Goal: Entertainment & Leisure: Browse casually

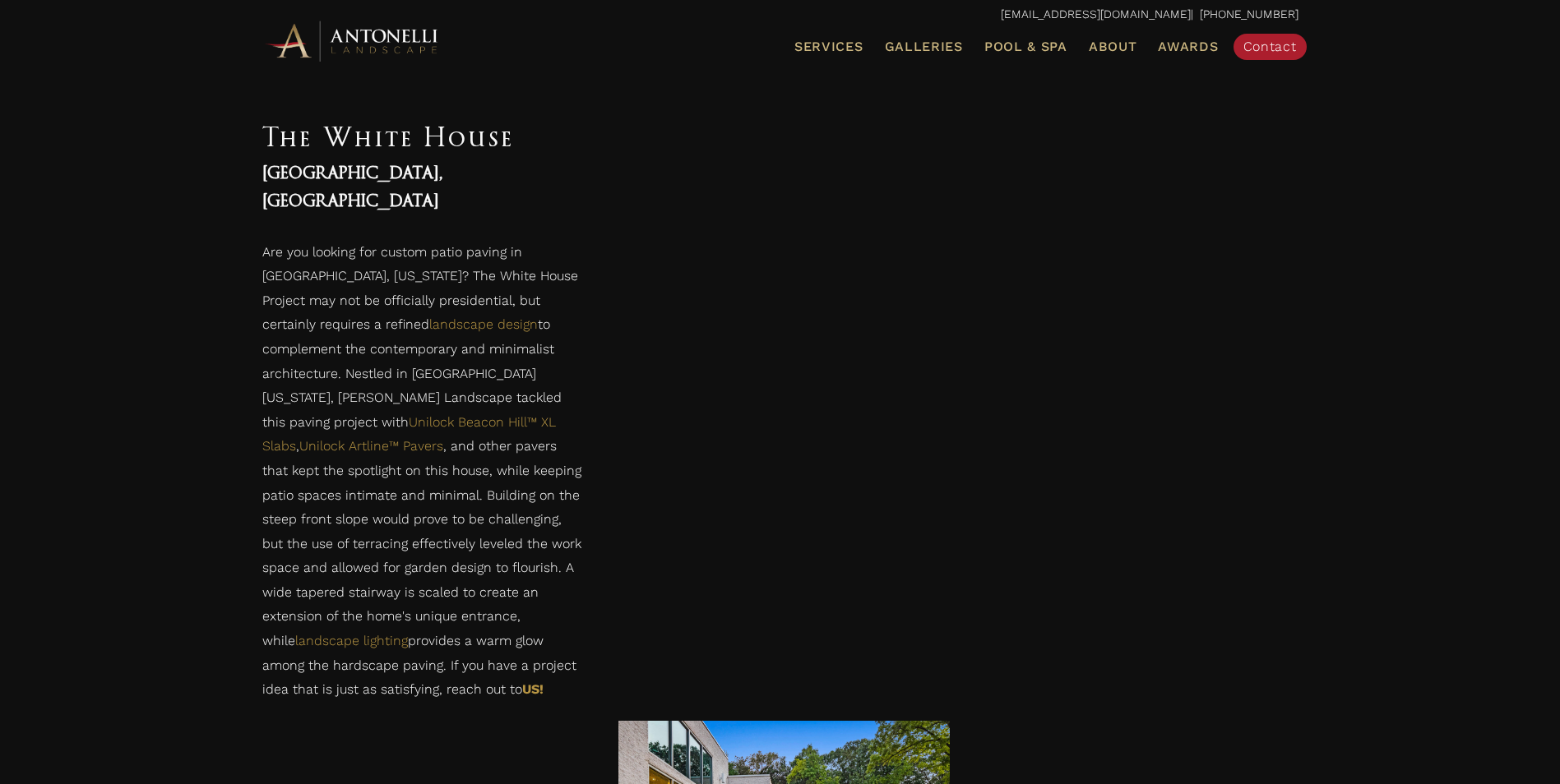
scroll to position [1232, 0]
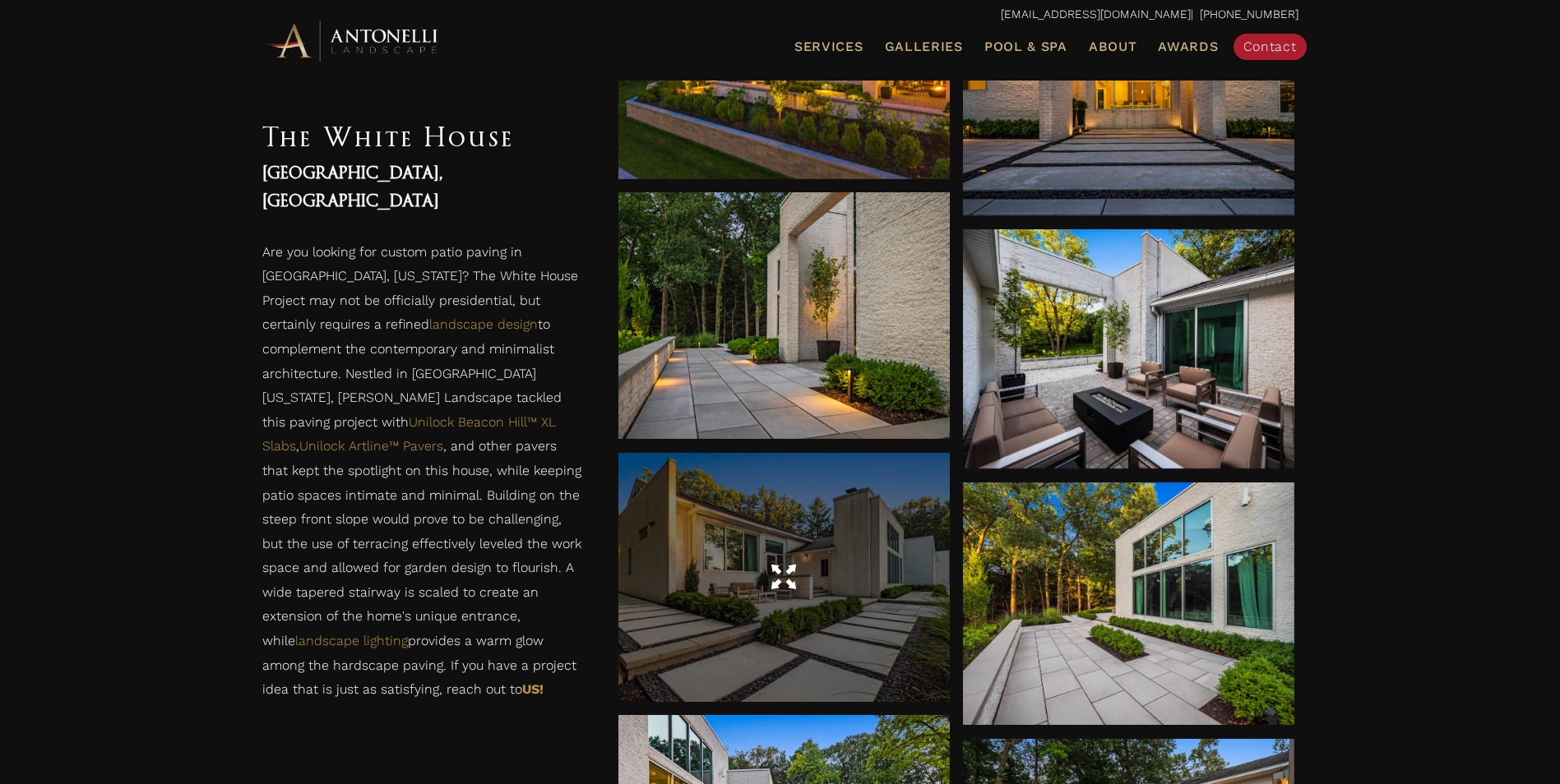
click at [784, 619] on div at bounding box center [783, 577] width 331 height 249
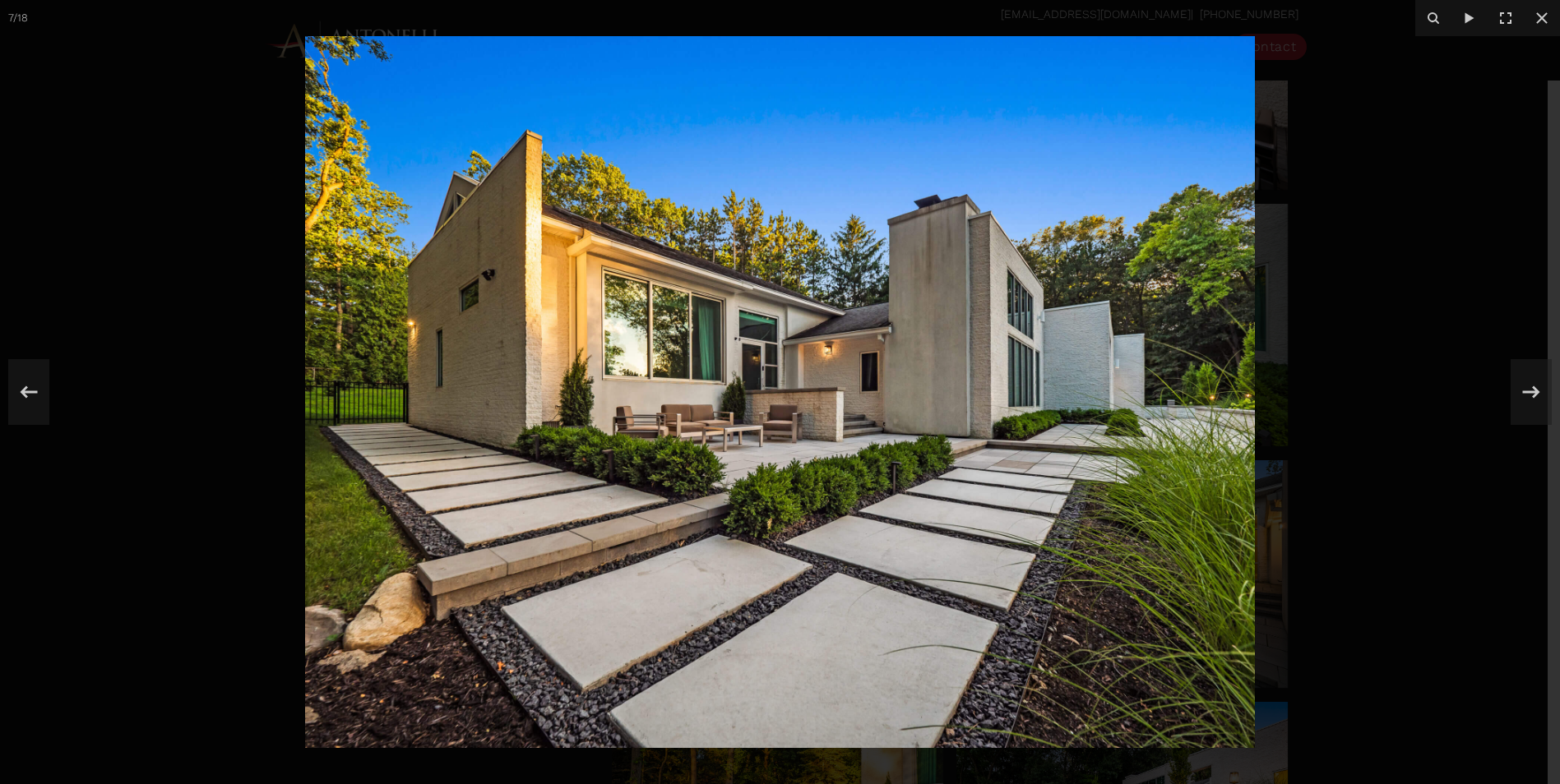
scroll to position [1643, 0]
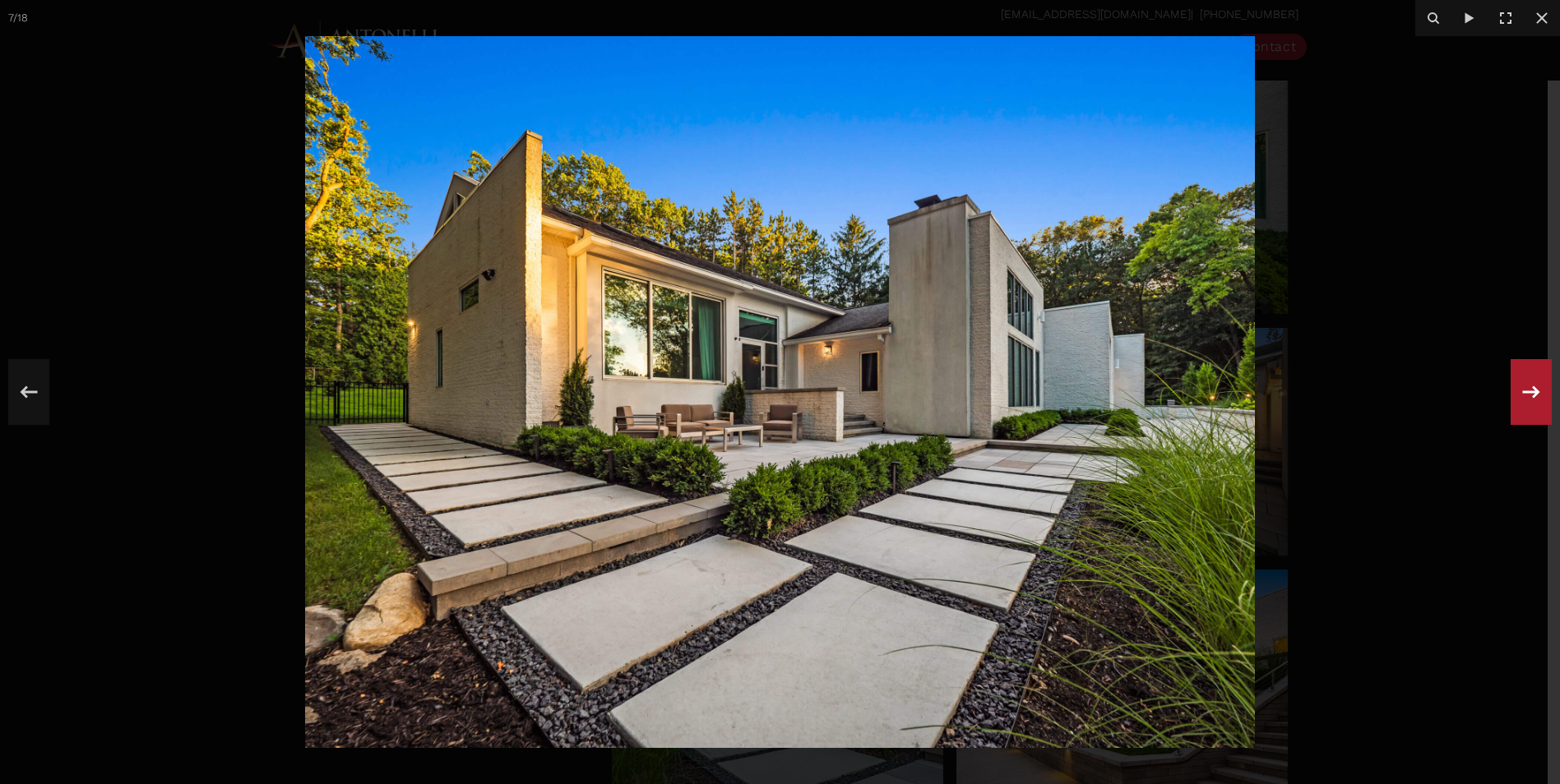
click at [1523, 386] on icon at bounding box center [1531, 392] width 29 height 54
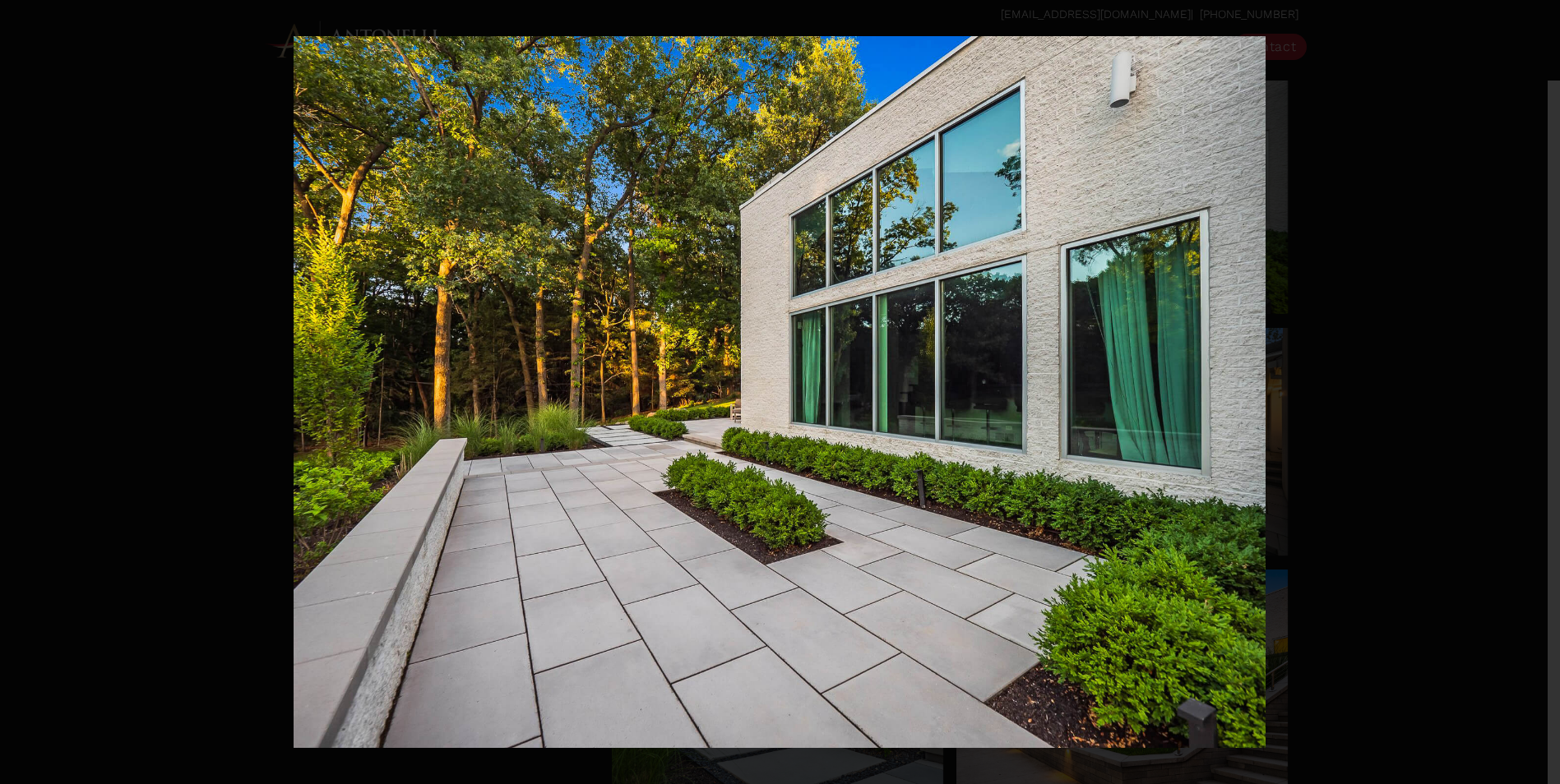
click at [1523, 386] on div "8 / 18" at bounding box center [780, 392] width 1560 height 784
click at [1535, 392] on icon at bounding box center [1532, 392] width 18 height 13
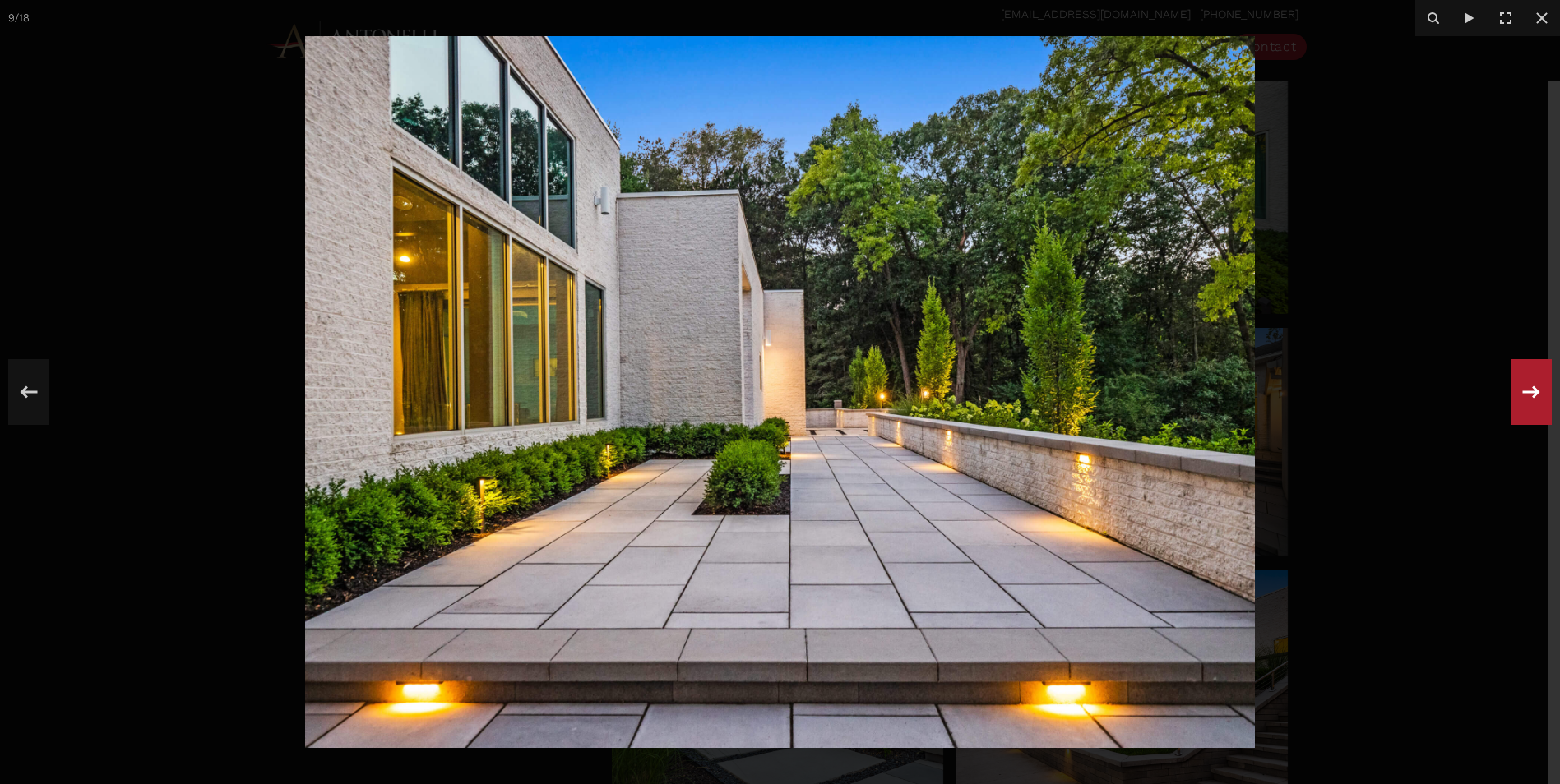
click at [1535, 392] on icon at bounding box center [1532, 392] width 18 height 13
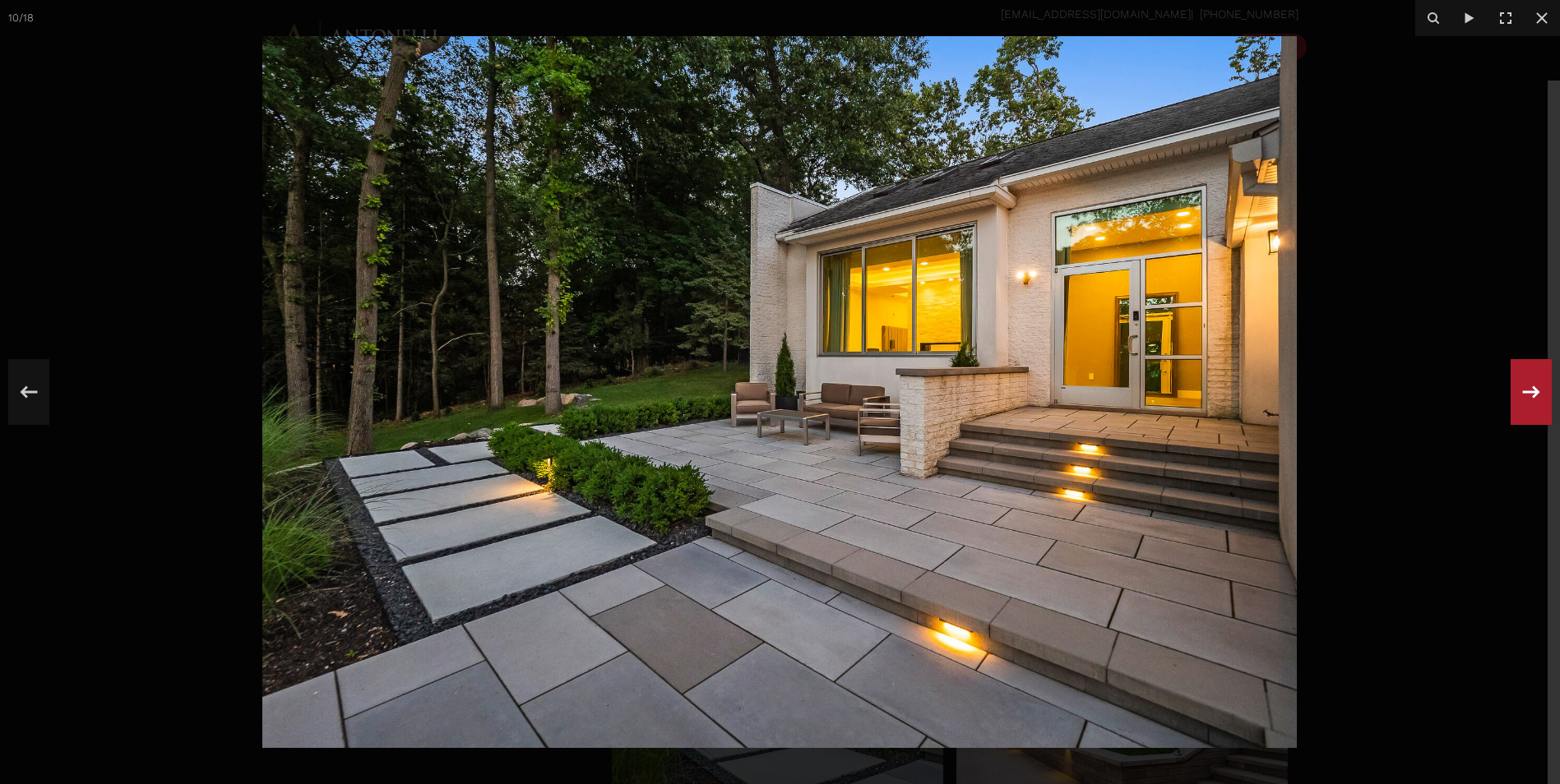
click at [1535, 392] on icon at bounding box center [1532, 392] width 18 height 13
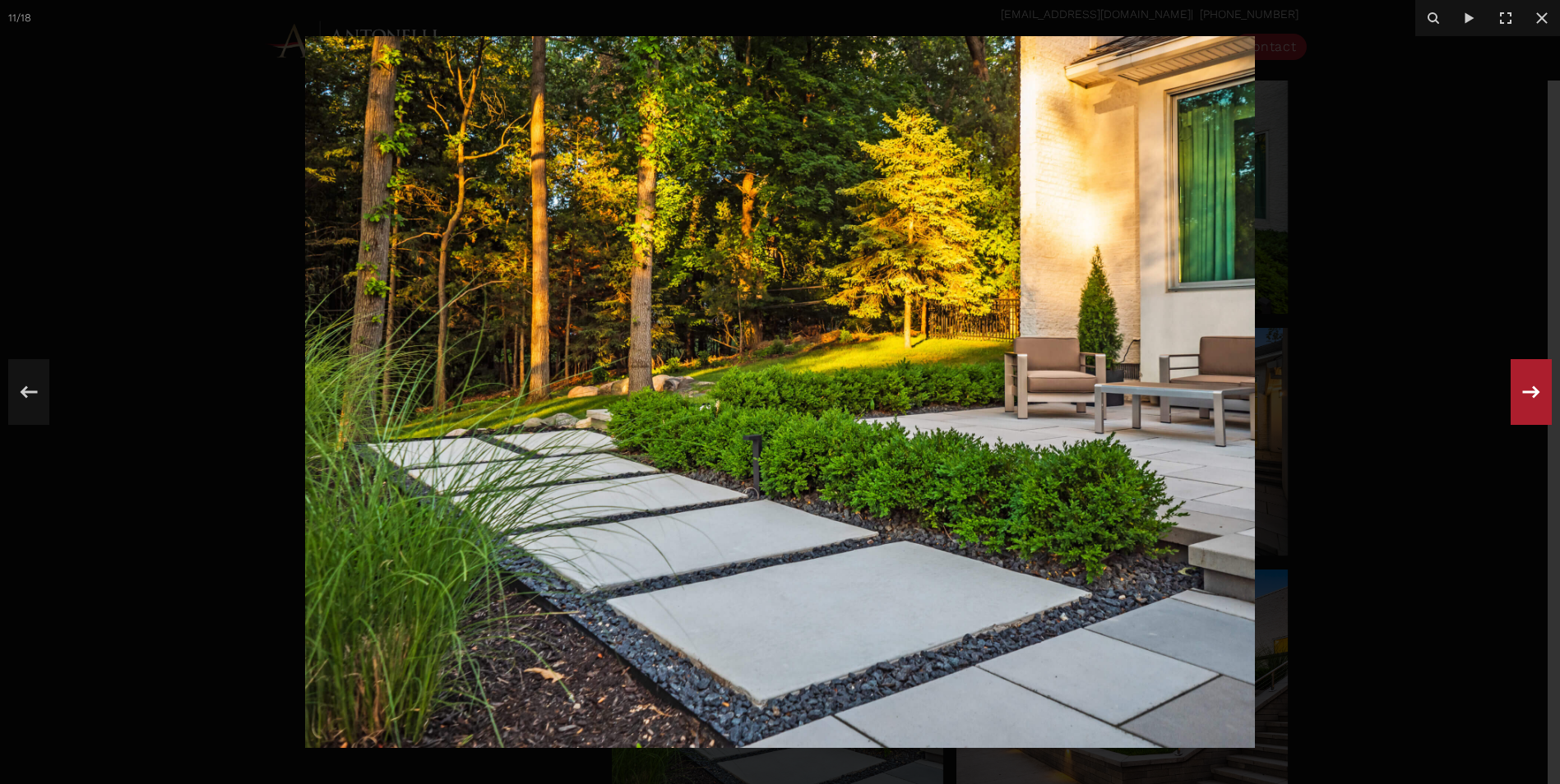
click at [1535, 392] on icon at bounding box center [1532, 392] width 18 height 13
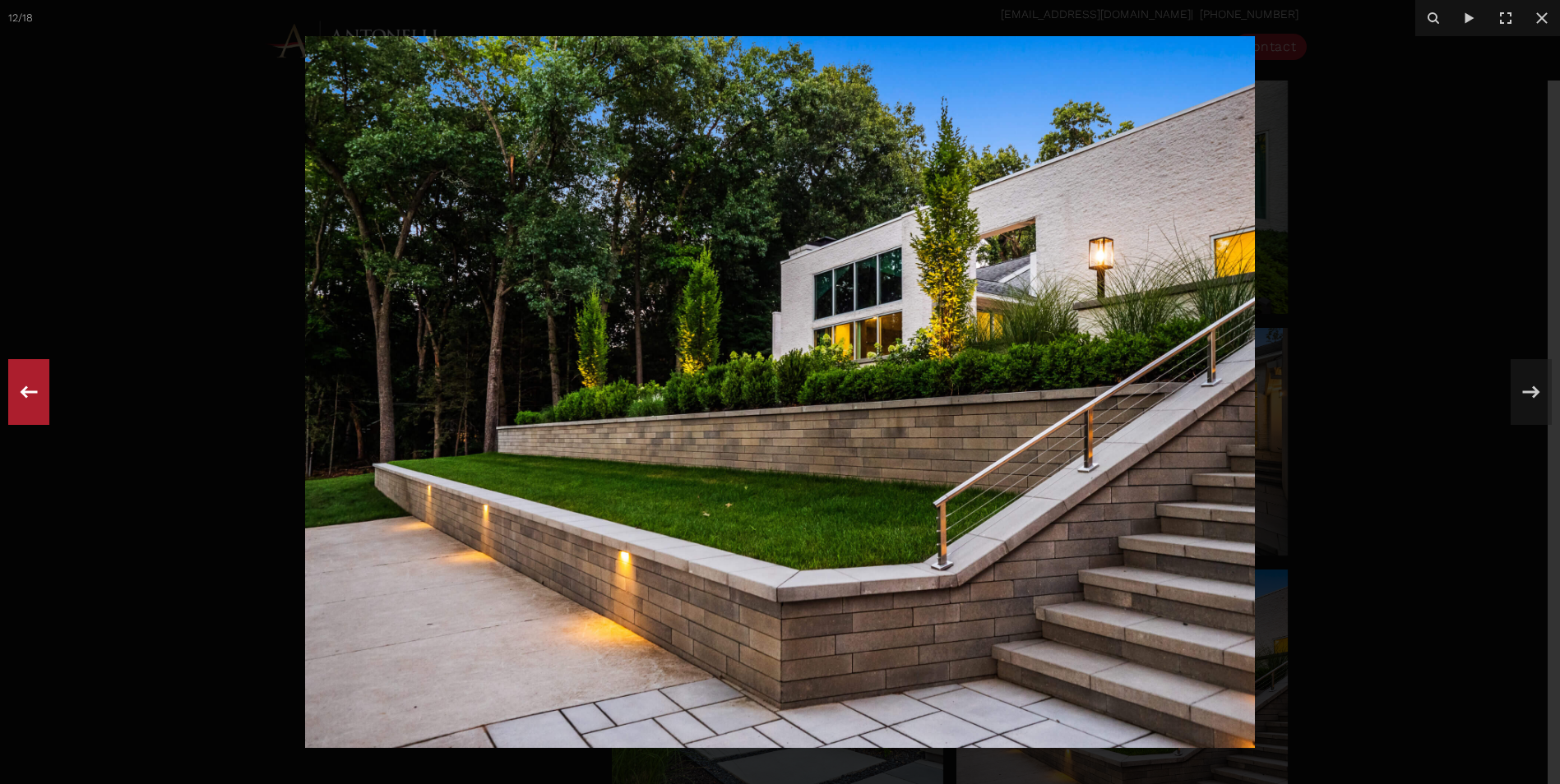
click at [13, 384] on div at bounding box center [28, 392] width 41 height 66
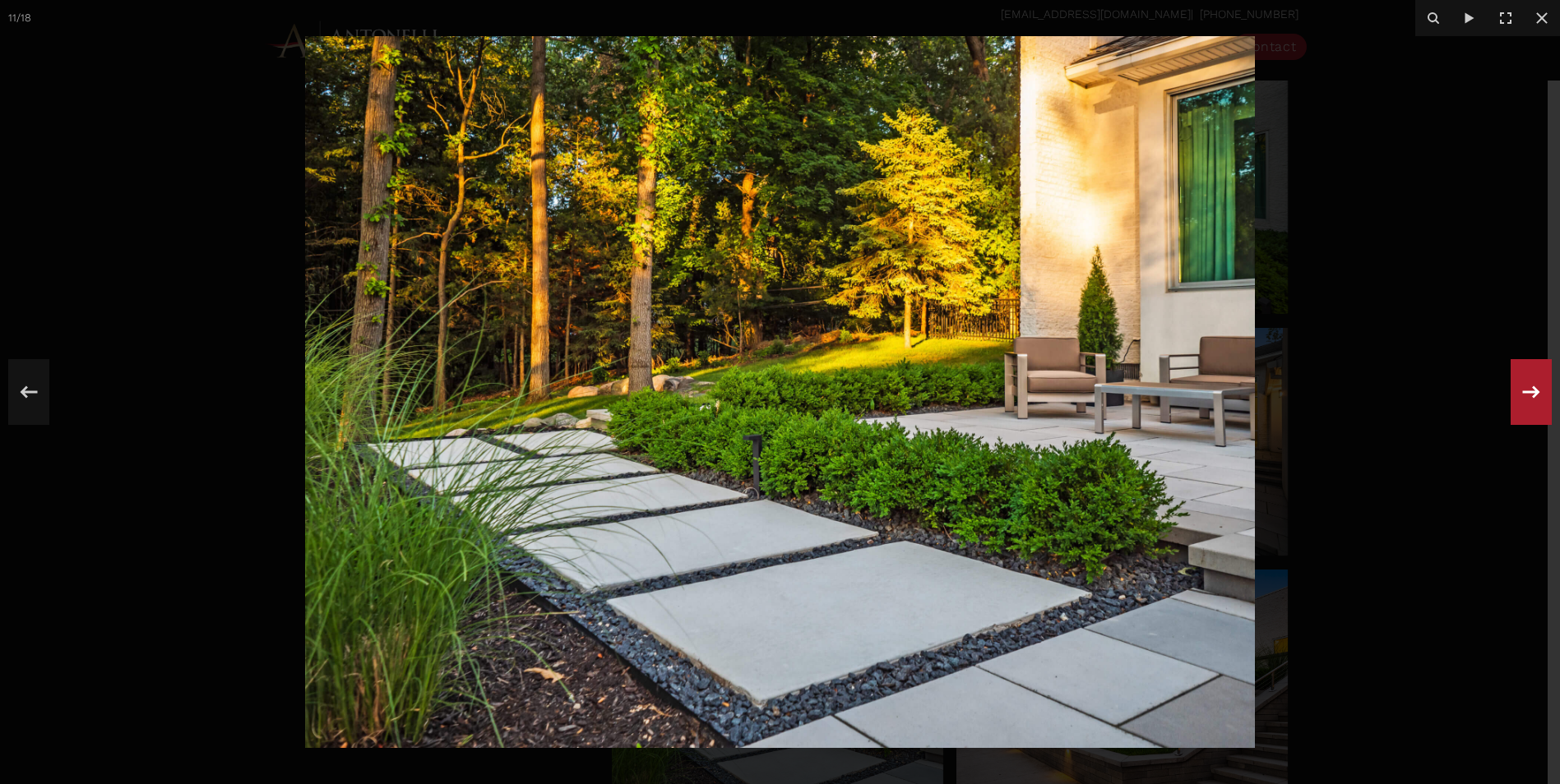
click at [1531, 391] on icon at bounding box center [1531, 392] width 29 height 54
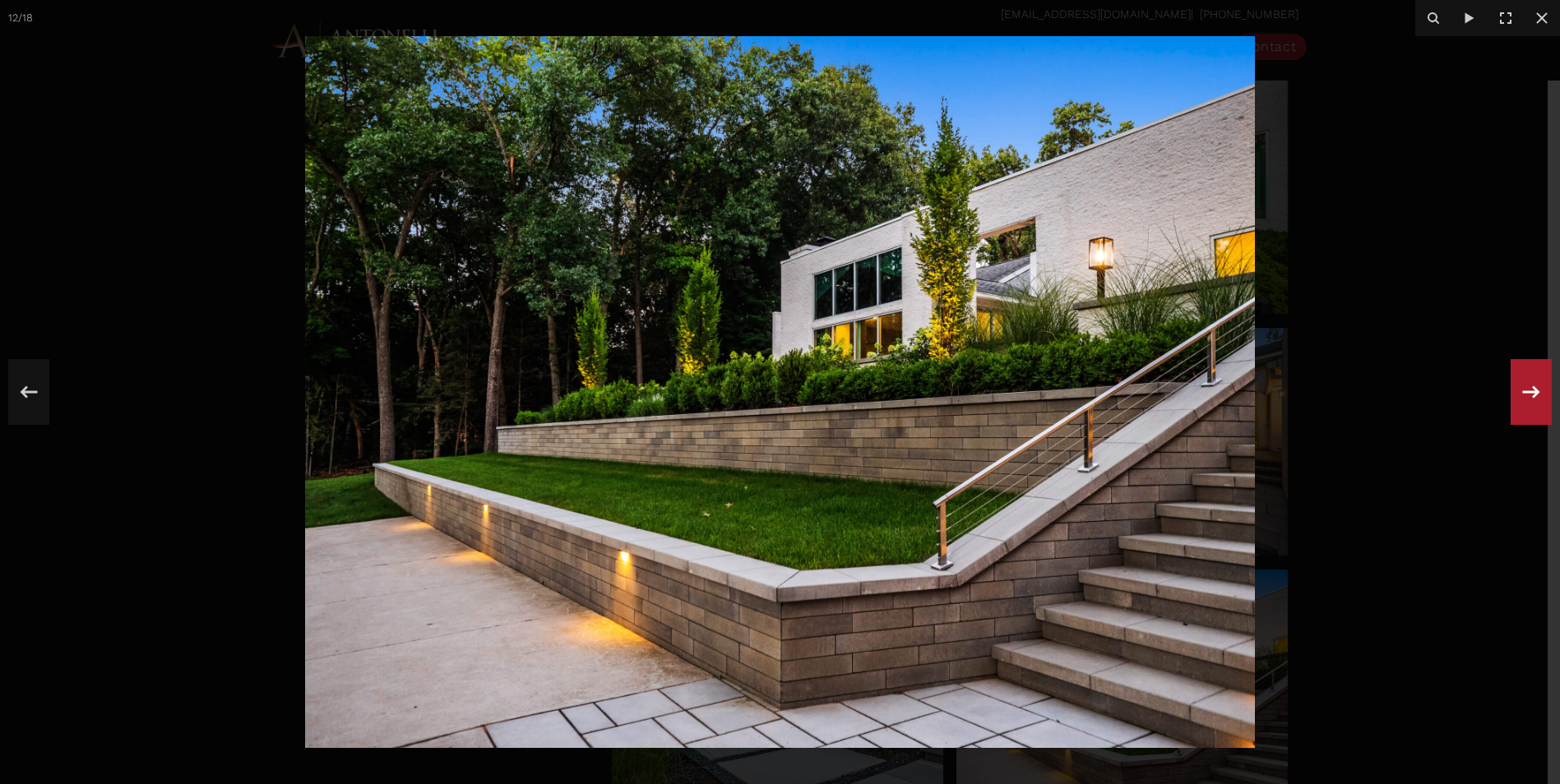
click at [1531, 391] on icon at bounding box center [1531, 392] width 29 height 54
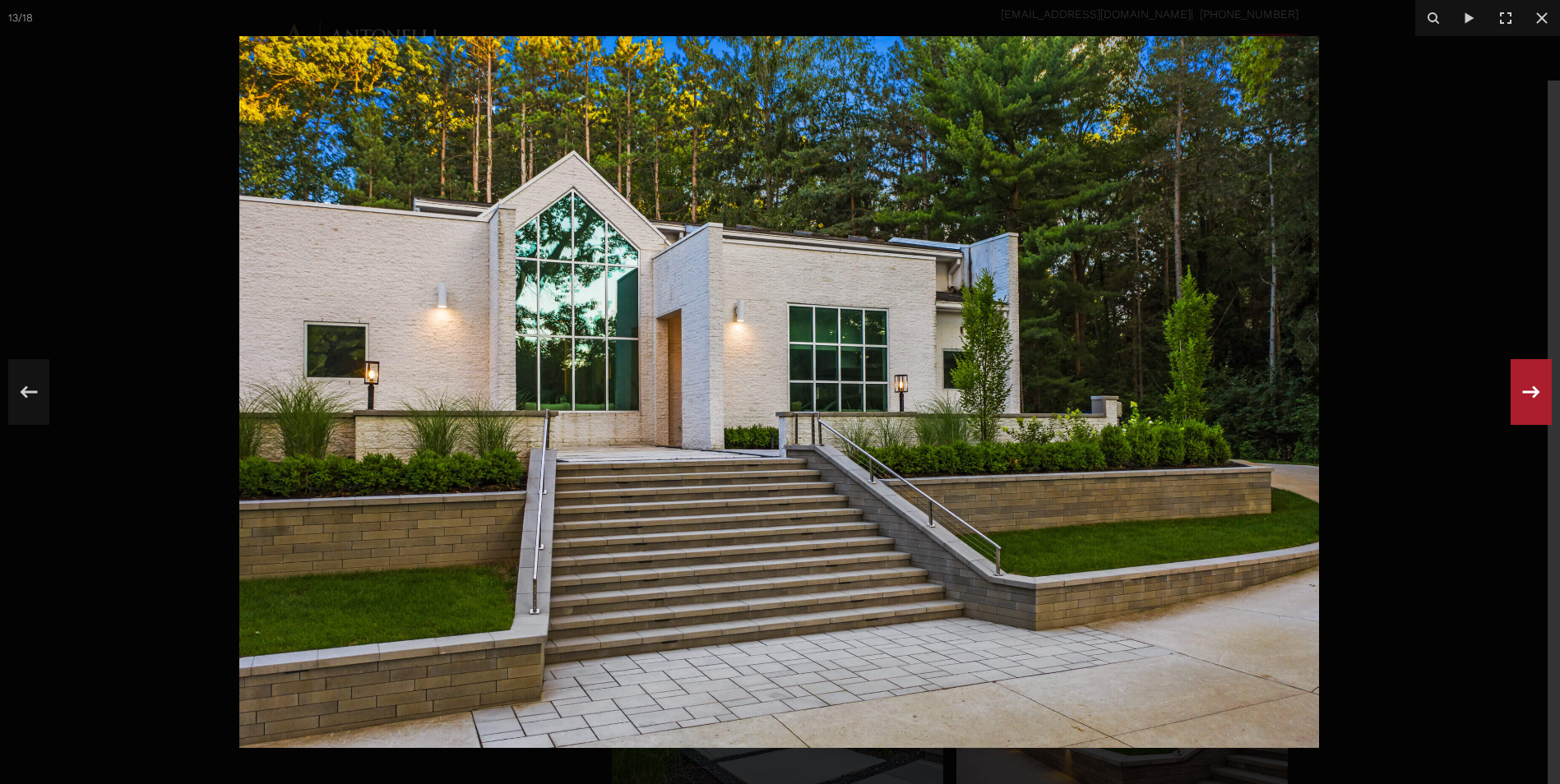
click at [1531, 391] on icon at bounding box center [1531, 392] width 29 height 54
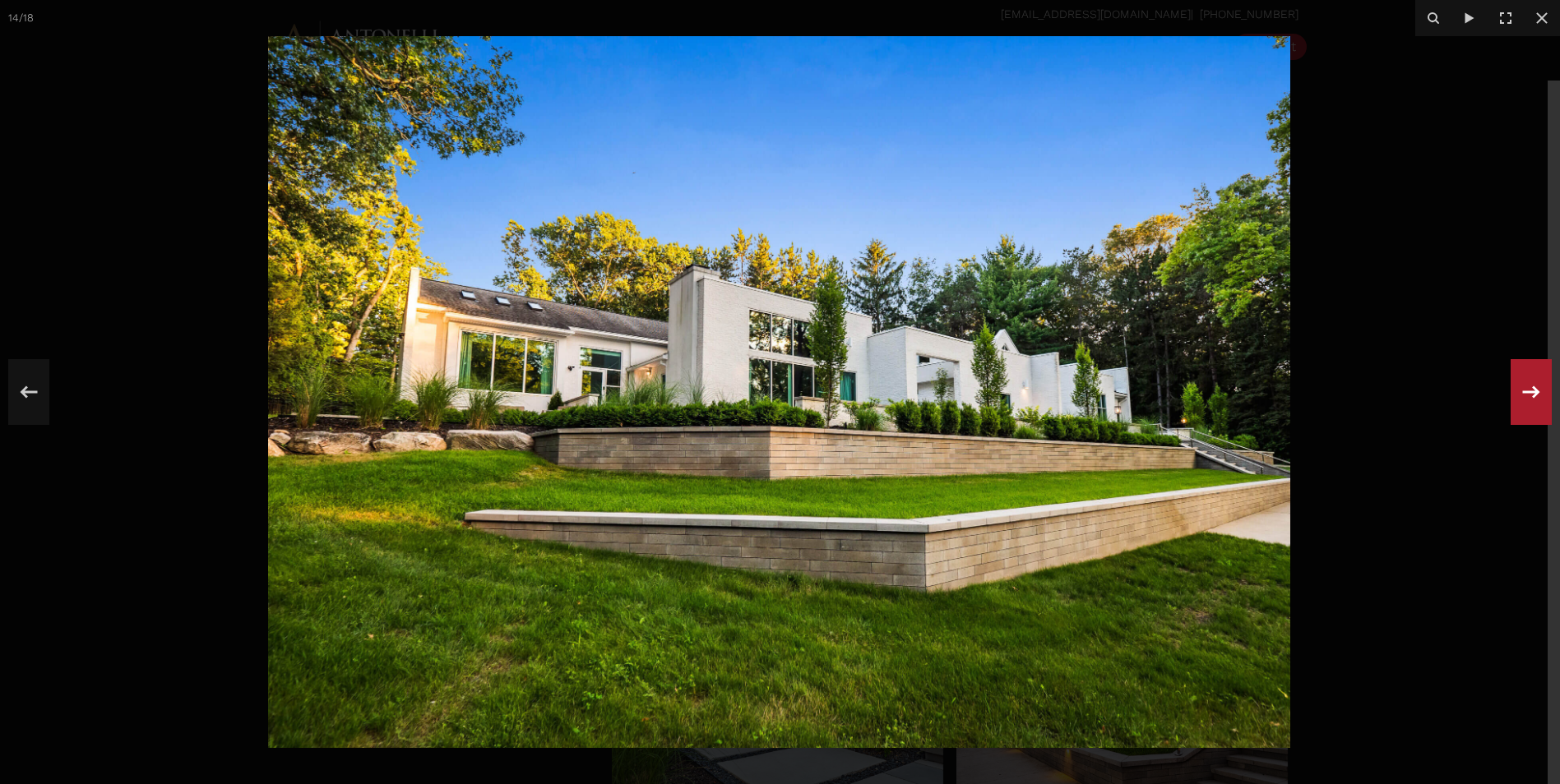
click at [1531, 391] on icon at bounding box center [1531, 392] width 29 height 54
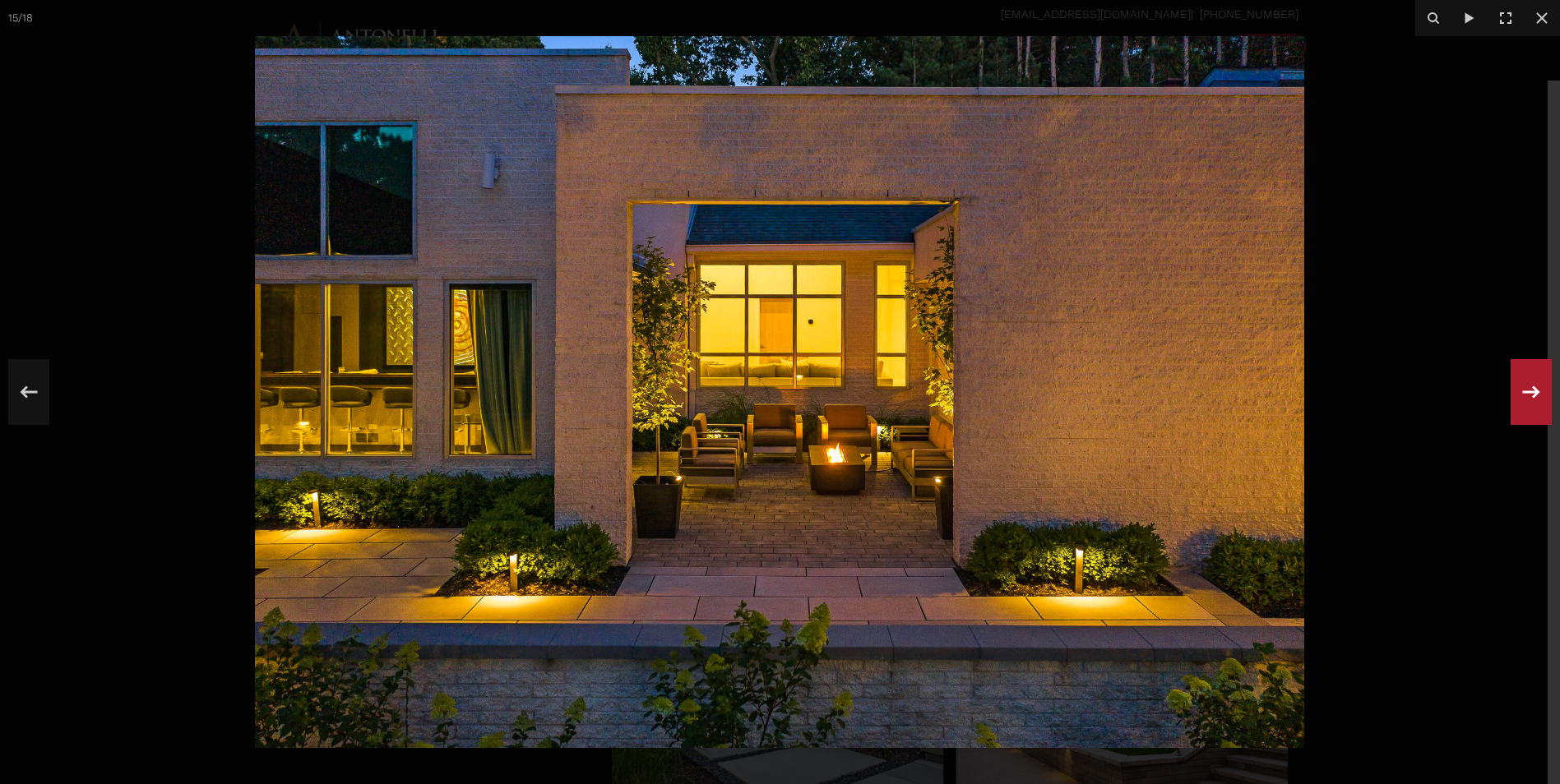
click at [1531, 391] on icon at bounding box center [1531, 392] width 29 height 54
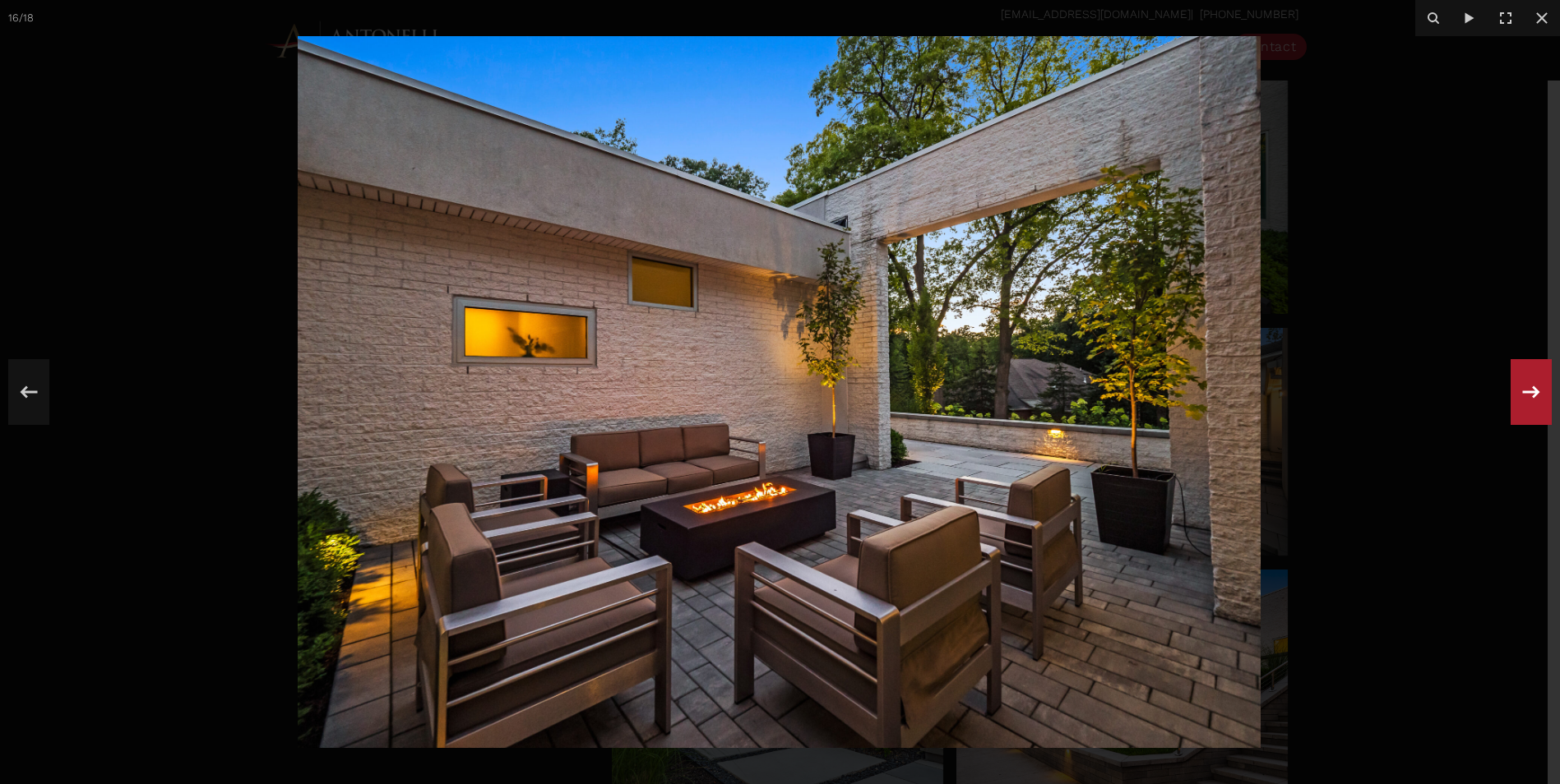
click at [1531, 391] on icon at bounding box center [1531, 392] width 29 height 54
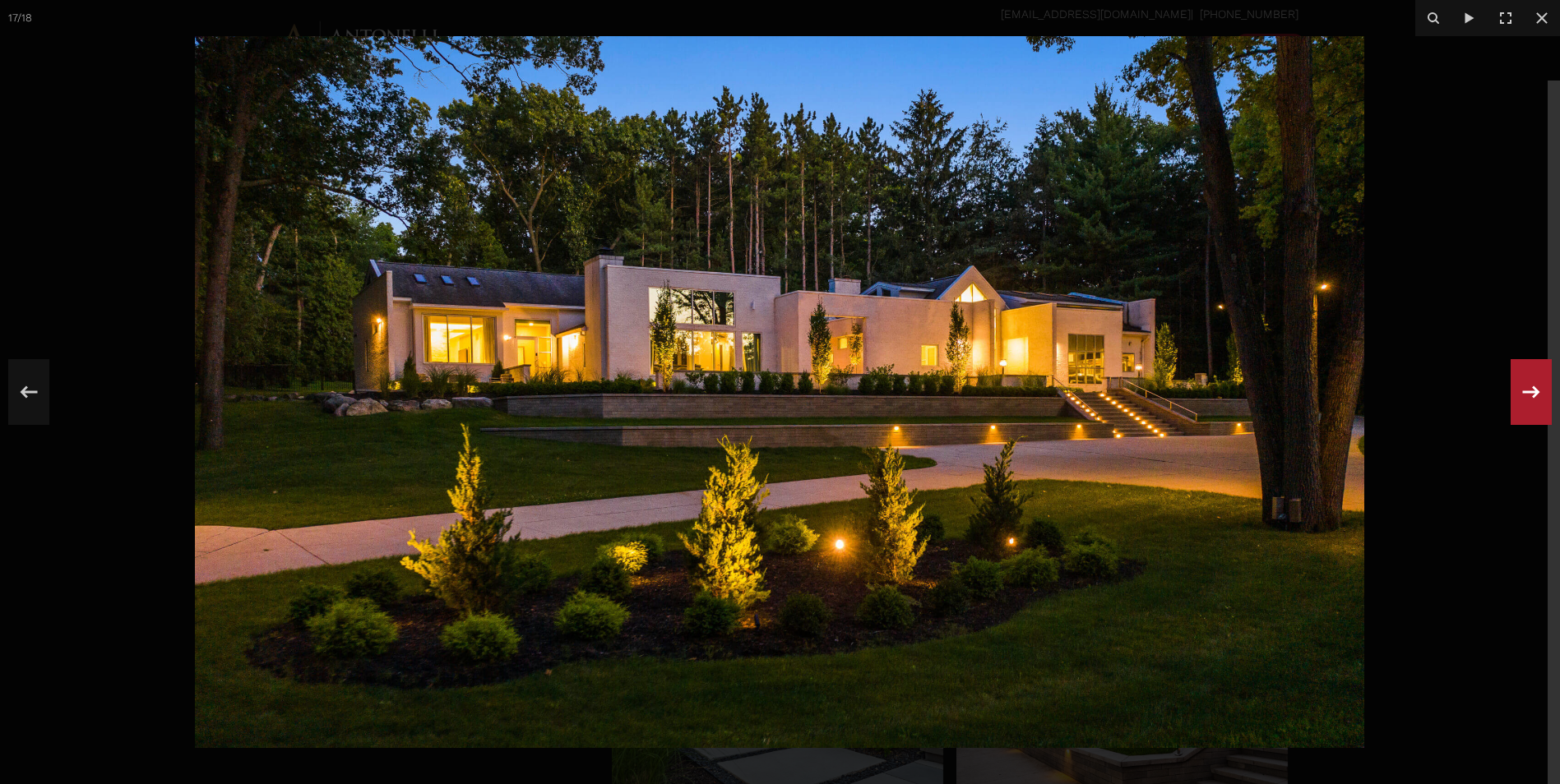
click at [1531, 391] on icon at bounding box center [1531, 392] width 29 height 54
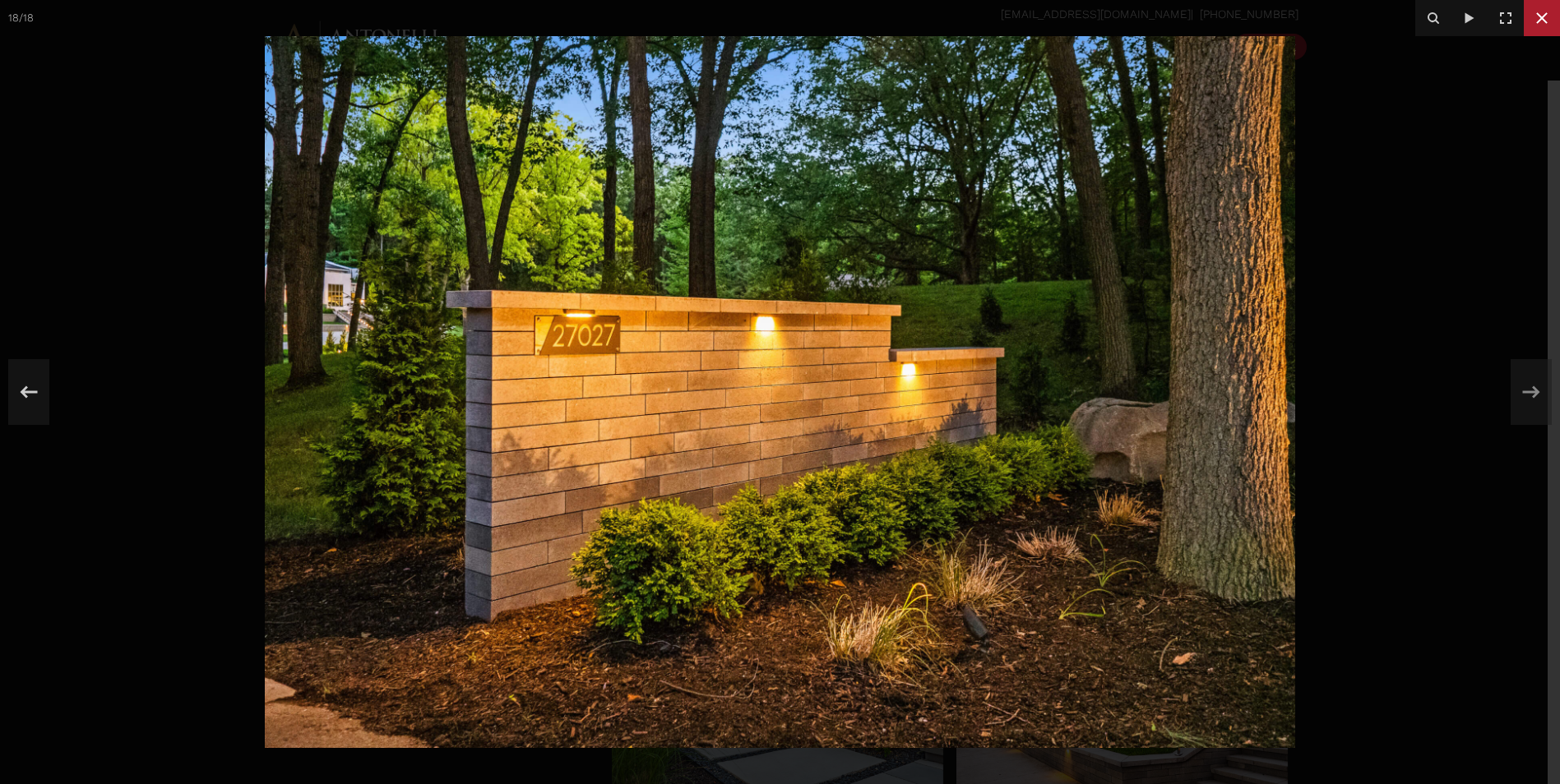
click at [1536, 14] on icon at bounding box center [1541, 18] width 20 height 20
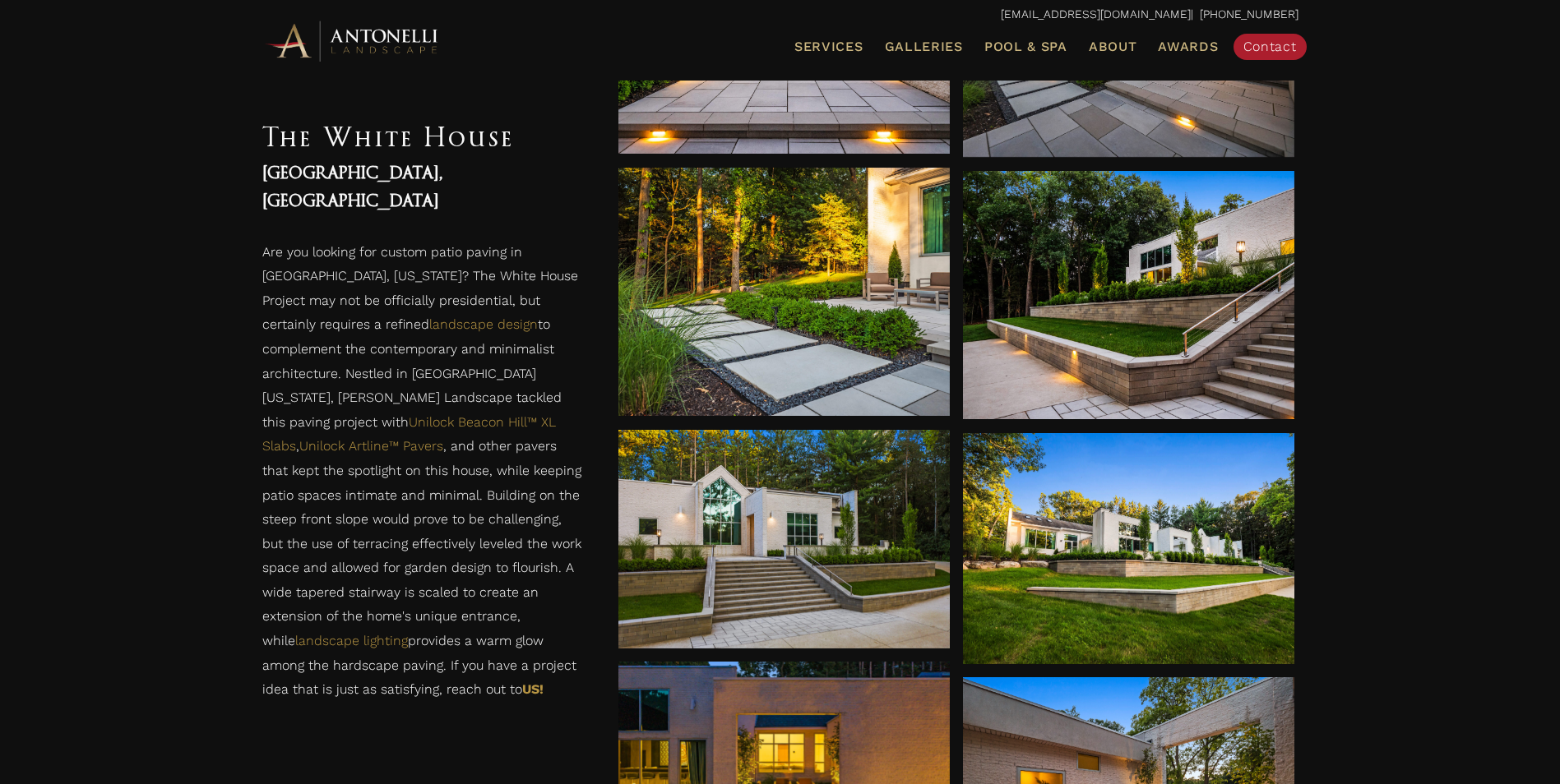
scroll to position [2219, 0]
